Goal: Task Accomplishment & Management: Manage account settings

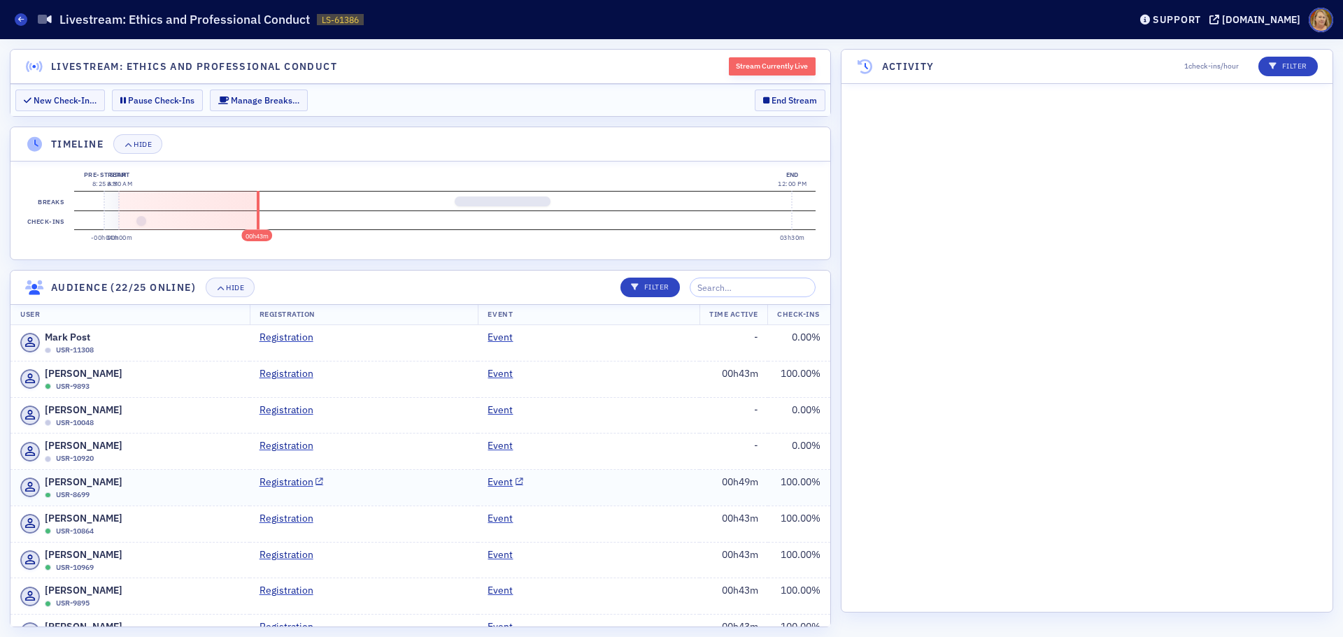
scroll to position [2506, 0]
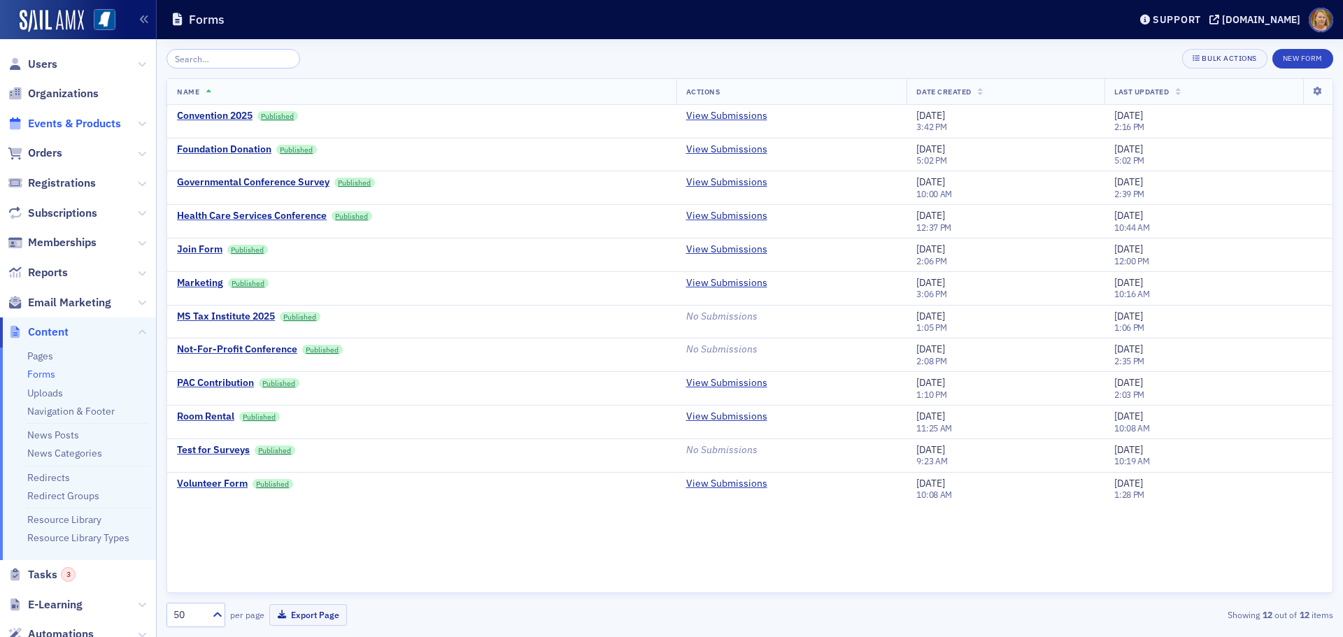
click at [79, 123] on span "Events & Products" at bounding box center [74, 123] width 93 height 15
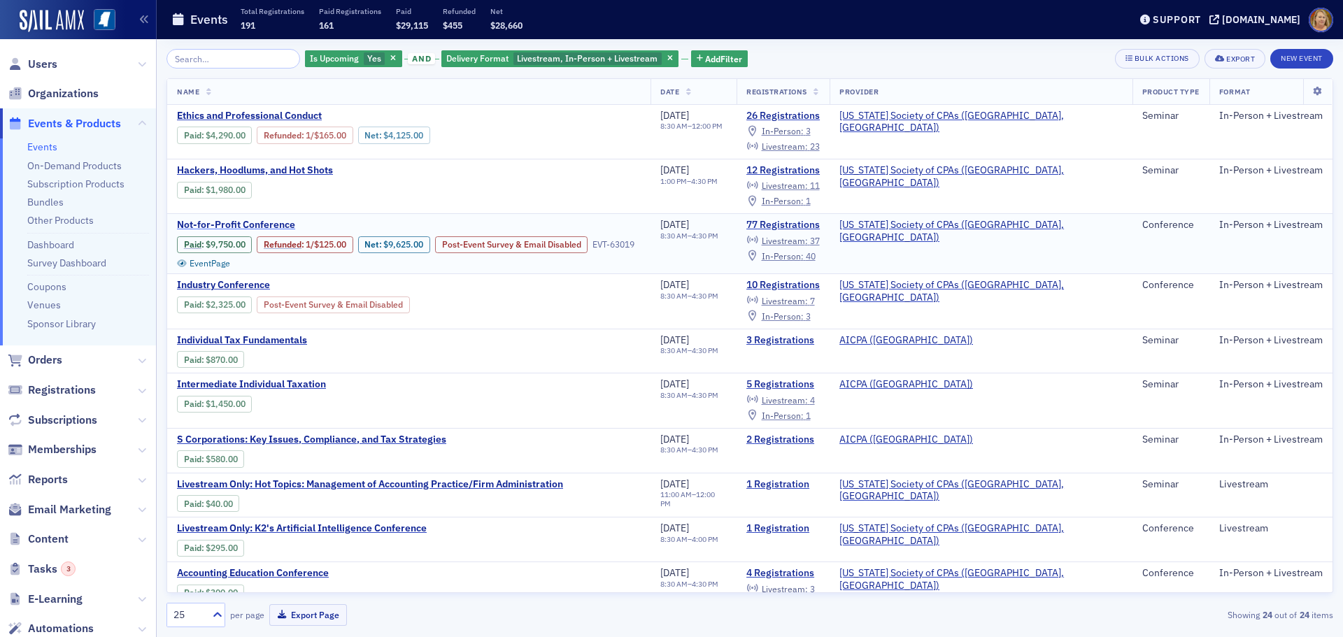
click at [281, 223] on span "Not-for-Profit Conference" at bounding box center [294, 225] width 235 height 13
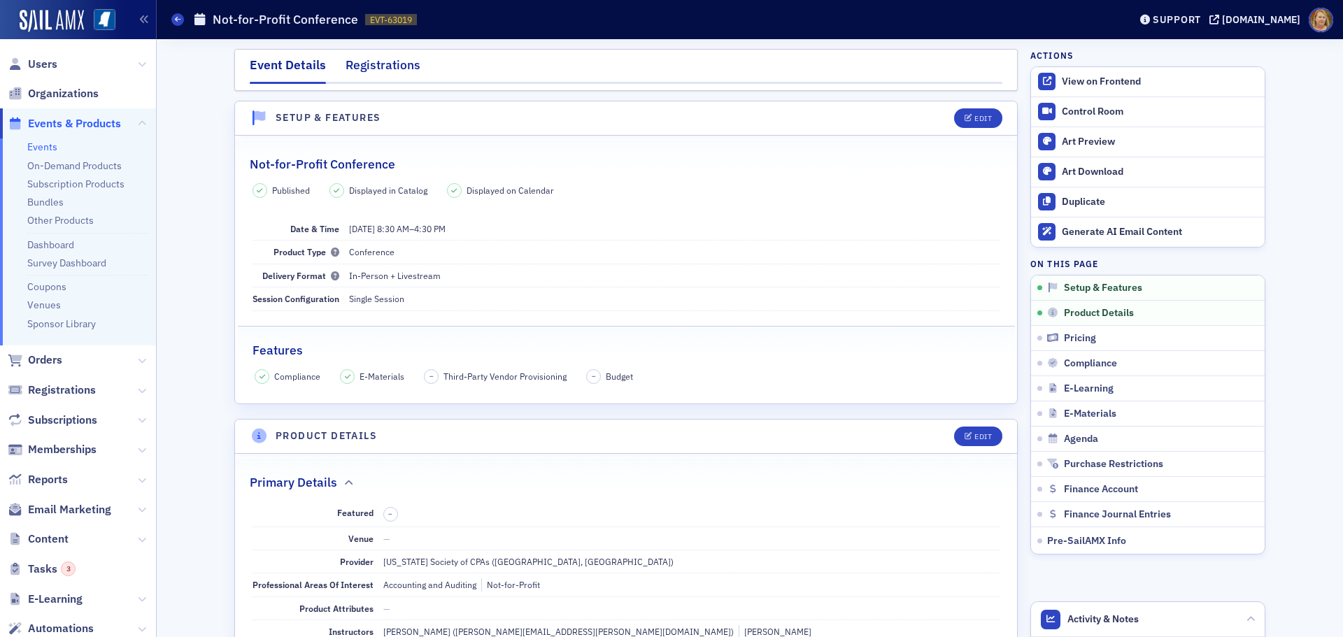
click at [402, 59] on div "Registrations" at bounding box center [383, 69] width 75 height 26
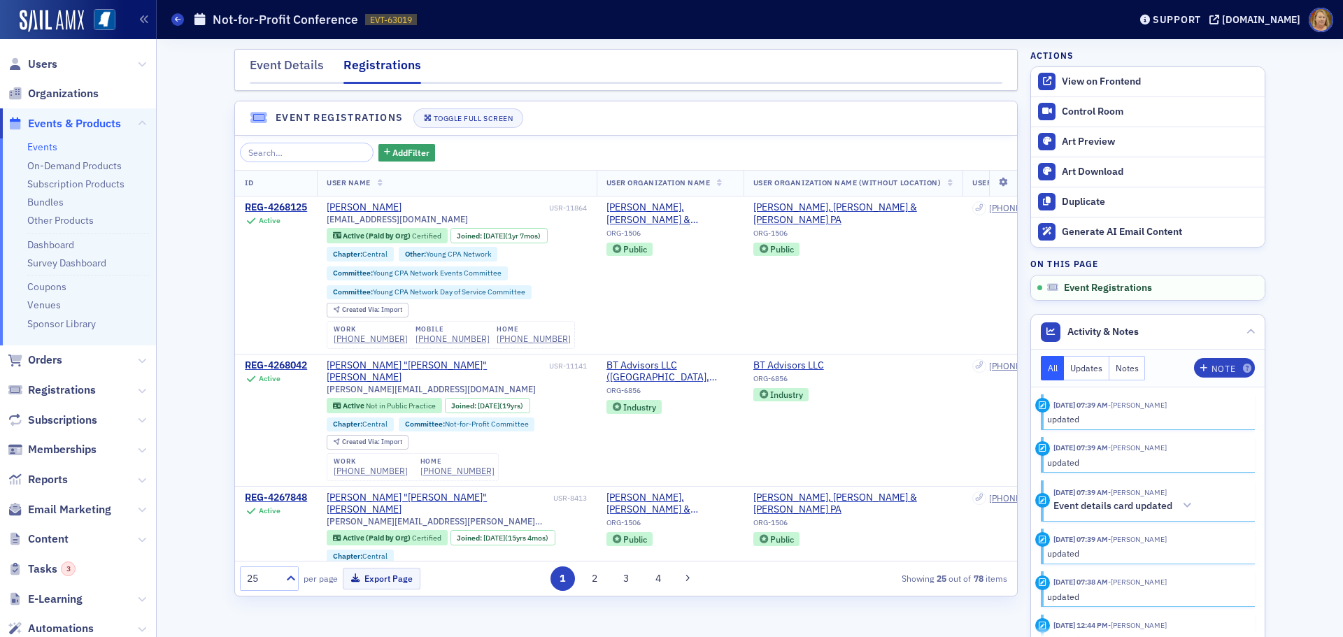
scroll to position [840, 0]
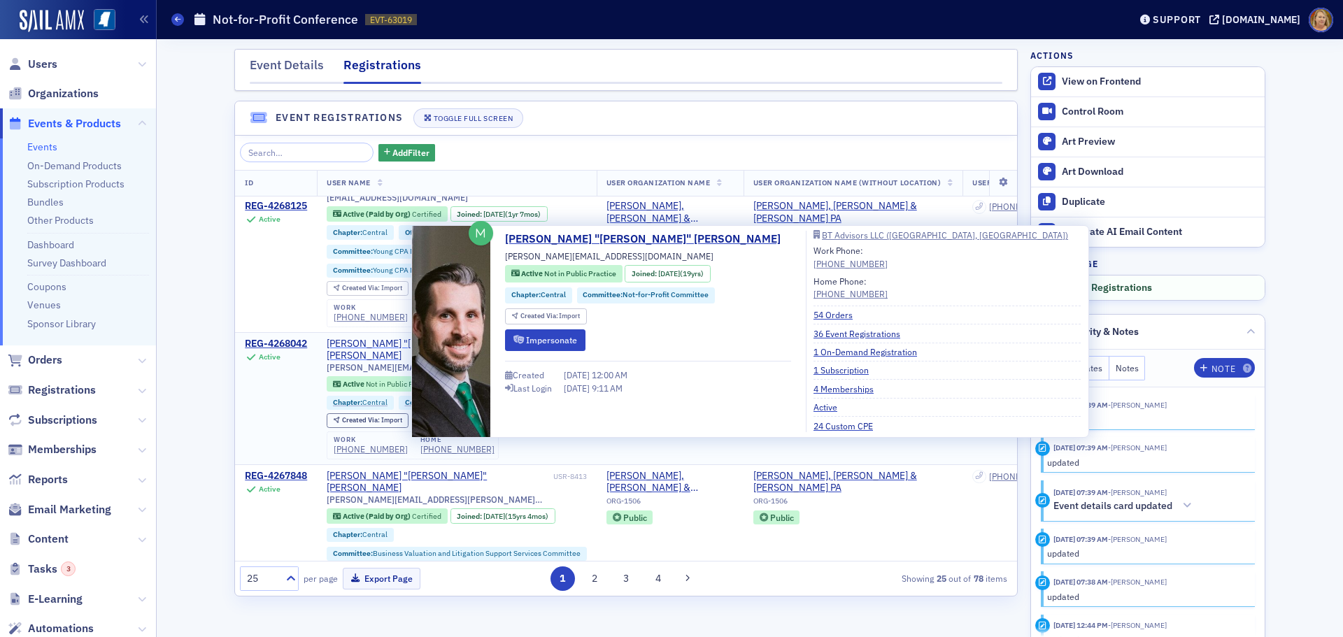
click at [402, 338] on div "Eric "Brad" Tisdale" at bounding box center [436, 350] width 219 height 24
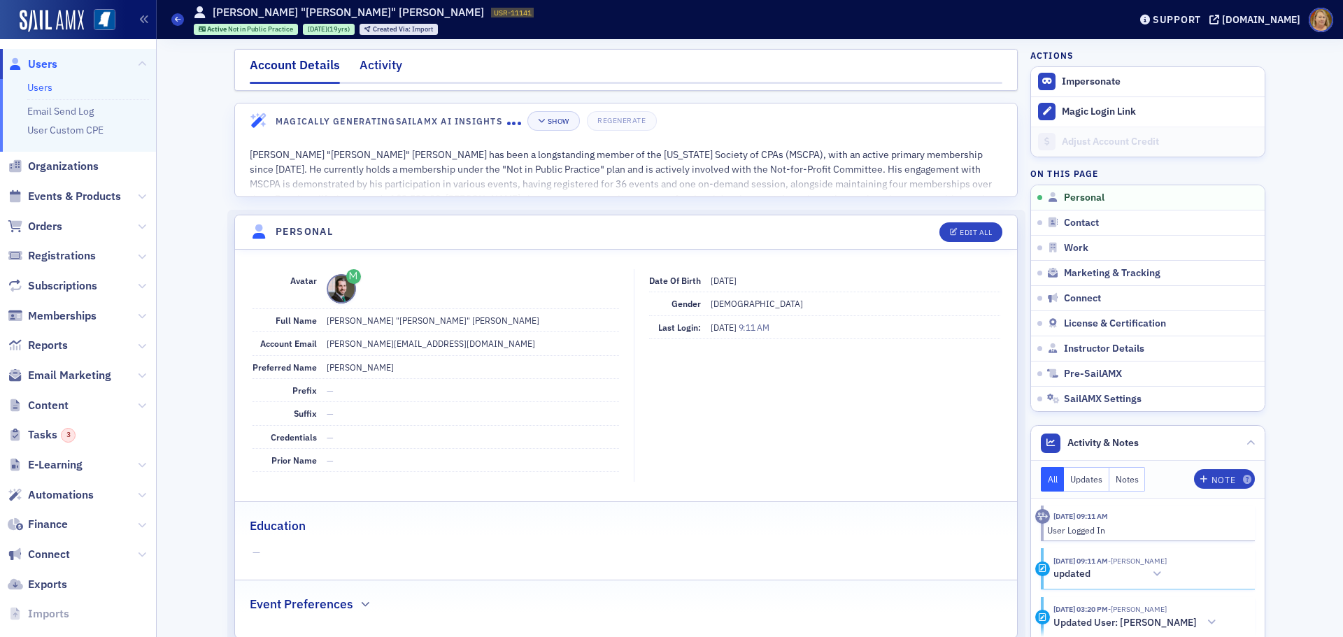
click at [367, 70] on div "Activity" at bounding box center [381, 69] width 43 height 26
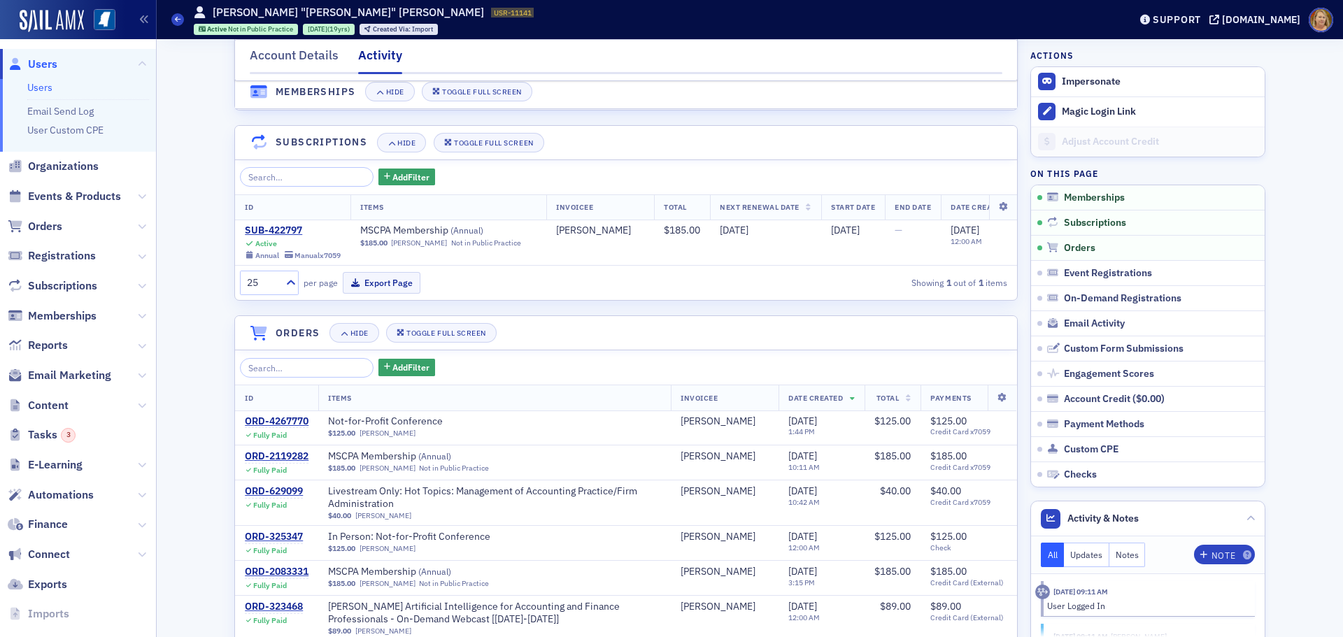
scroll to position [210, 0]
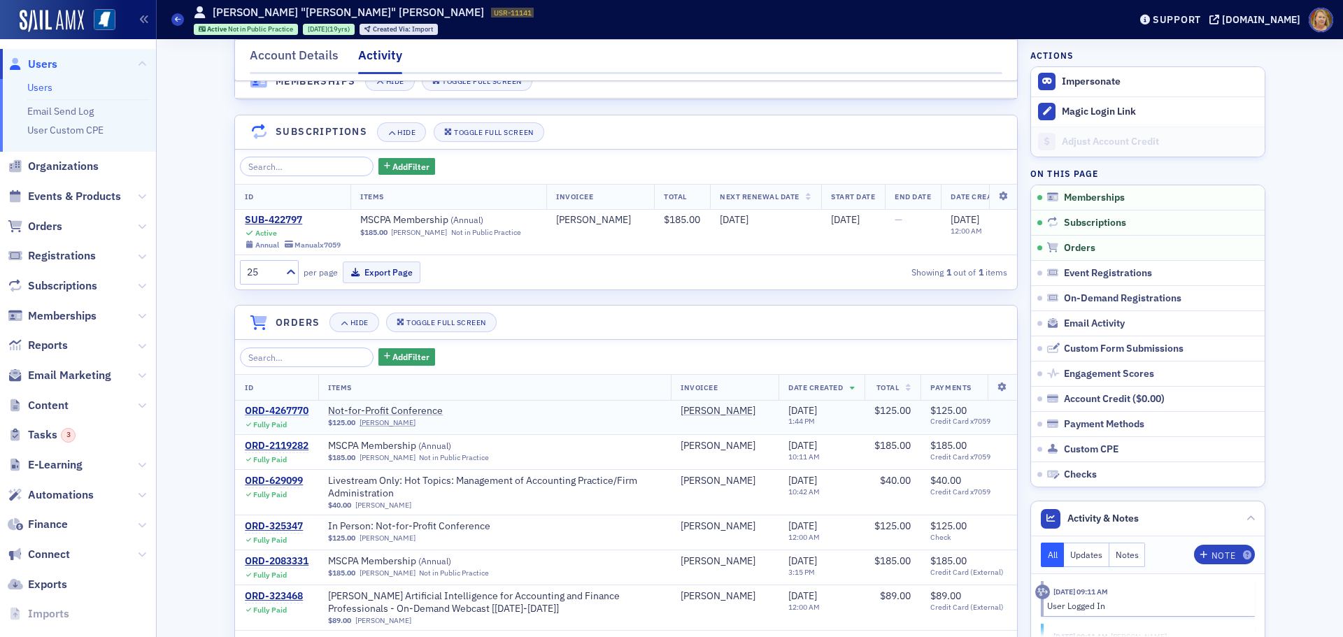
click at [299, 418] on div "ORD-4267770" at bounding box center [277, 411] width 64 height 13
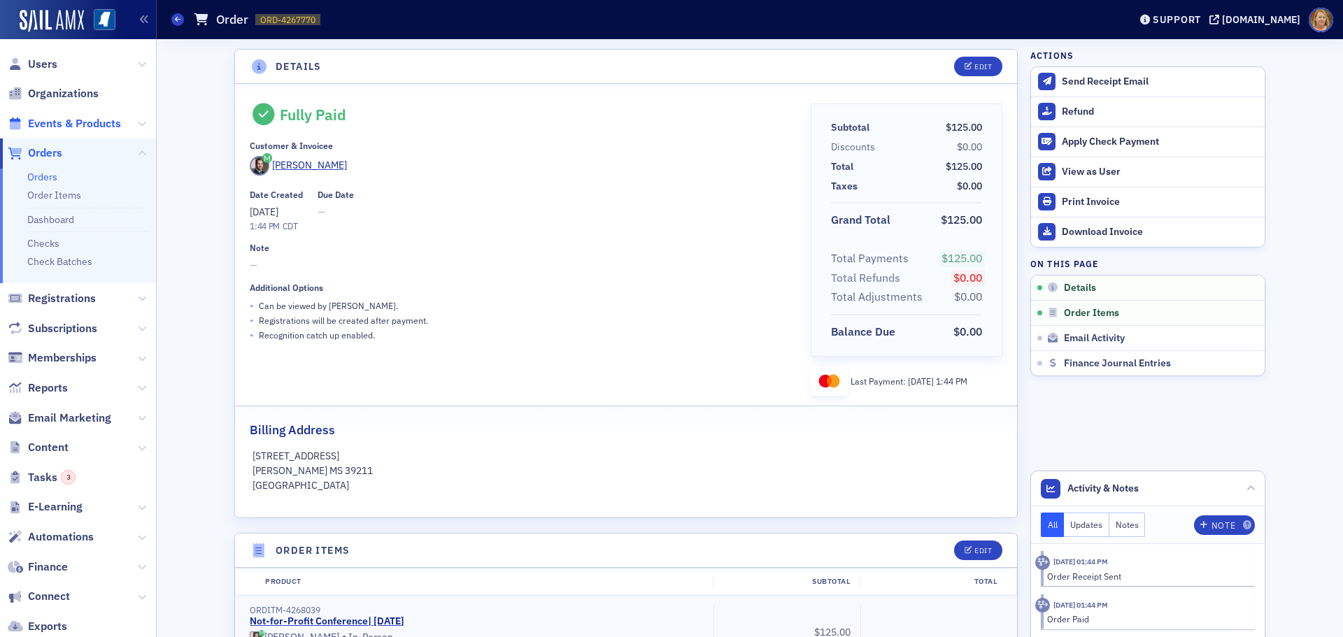
click at [80, 125] on span "Events & Products" at bounding box center [74, 123] width 93 height 15
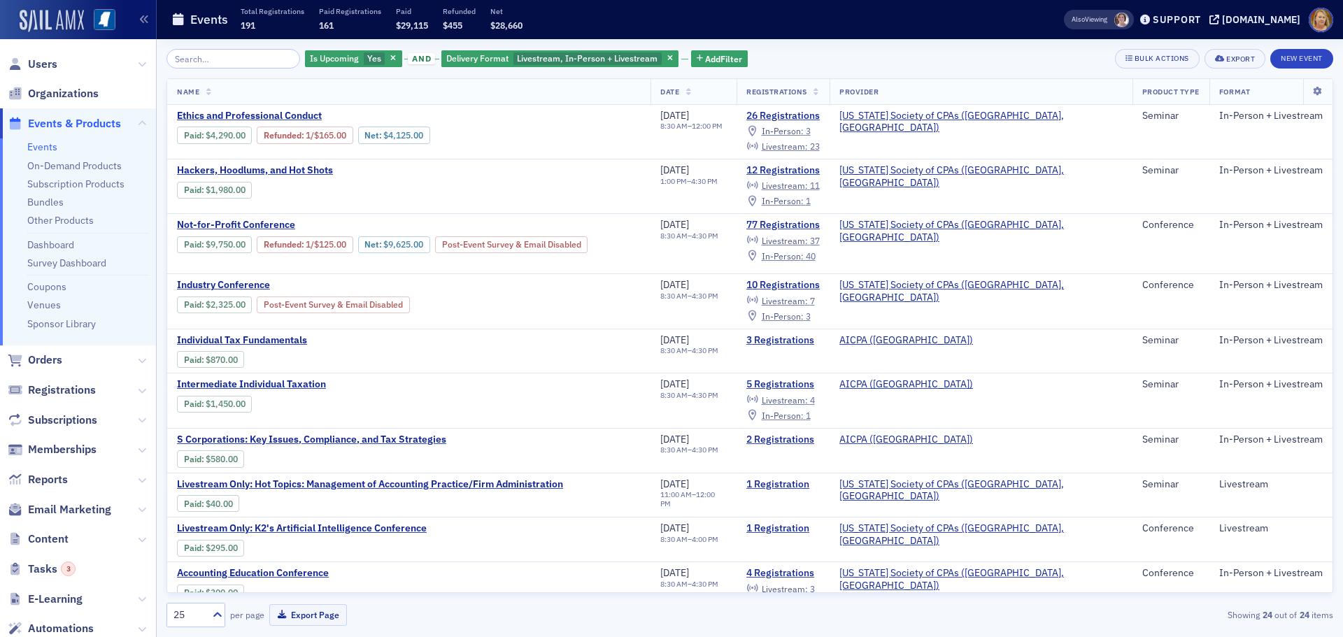
click at [77, 16] on img at bounding box center [52, 21] width 64 height 22
click at [112, 18] on img at bounding box center [105, 20] width 22 height 22
